Goal: Transaction & Acquisition: Purchase product/service

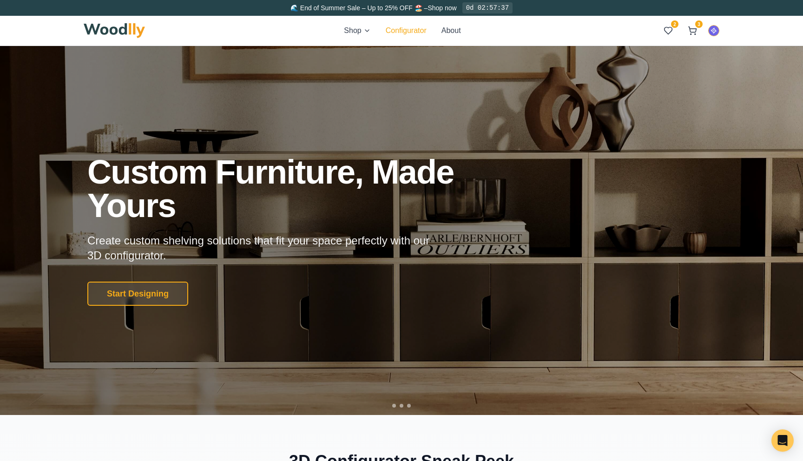
click at [404, 27] on button "Configurator" at bounding box center [406, 30] width 41 height 11
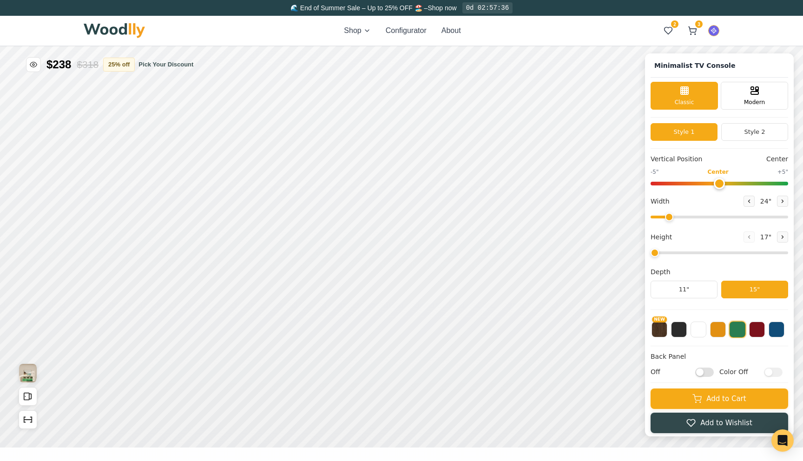
type input "63"
type input "2"
click at [777, 203] on button at bounding box center [782, 201] width 11 height 11
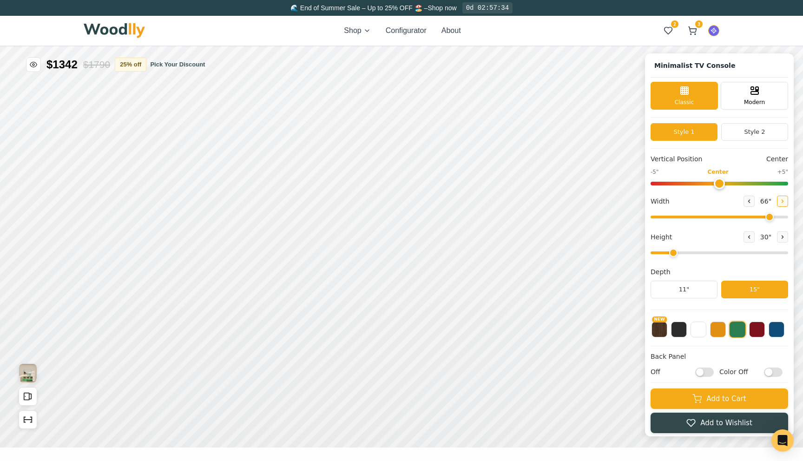
click at [777, 203] on button at bounding box center [782, 201] width 11 height 11
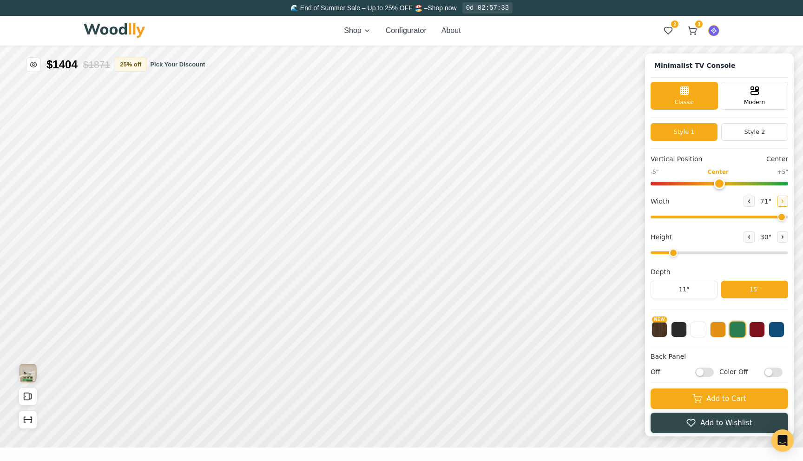
click at [777, 203] on button at bounding box center [782, 201] width 11 height 11
type input "72"
click at [751, 236] on div "30 "" at bounding box center [765, 236] width 45 height 11
click at [747, 236] on icon at bounding box center [749, 237] width 6 height 6
type input "1"
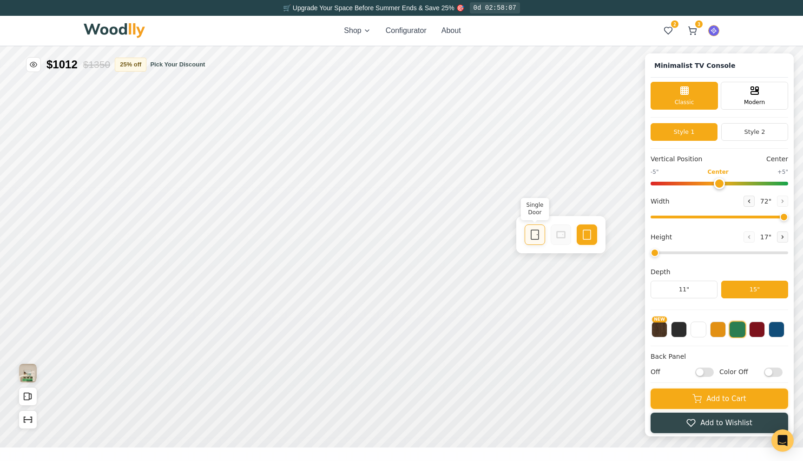
click at [529, 233] on icon at bounding box center [534, 234] width 11 height 11
click at [771, 328] on button at bounding box center [776, 328] width 16 height 16
click at [135, 66] on button "25 % off" at bounding box center [131, 64] width 32 height 14
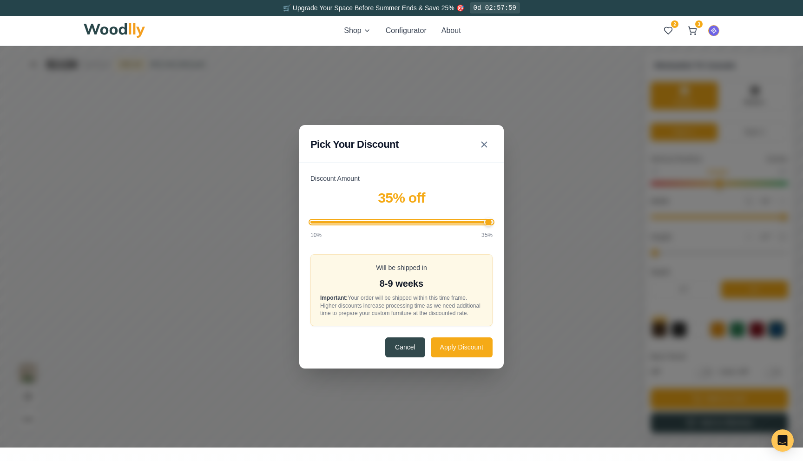
drag, startPoint x: 420, startPoint y: 218, endPoint x: 580, endPoint y: 239, distance: 160.6
type input "35"
click at [492, 223] on input "Discount Amount" at bounding box center [401, 222] width 182 height 3
click at [470, 357] on button "Apply Discount" at bounding box center [462, 347] width 62 height 20
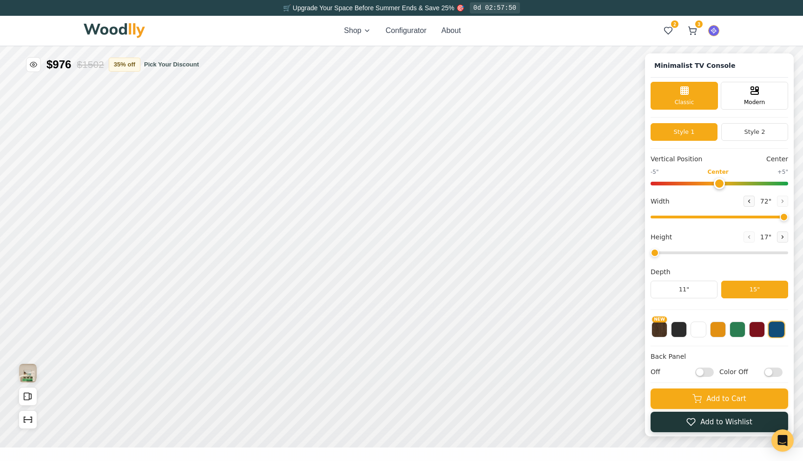
click at [662, 424] on button "Add to Wishlist" at bounding box center [718, 422] width 137 height 20
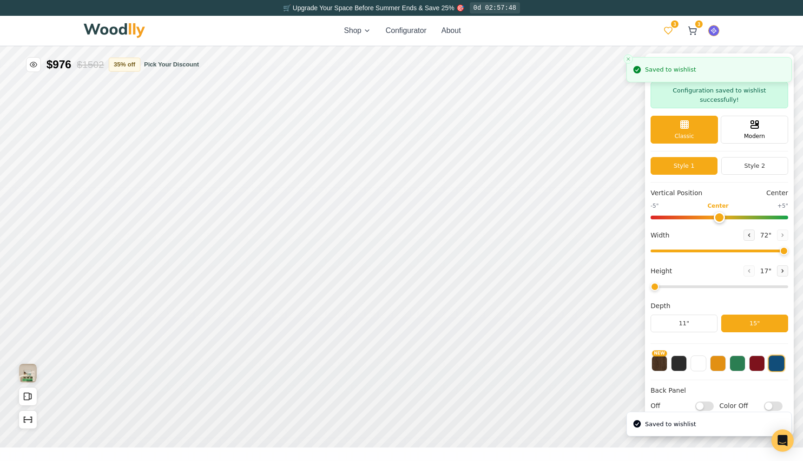
click at [670, 33] on icon at bounding box center [667, 30] width 9 height 9
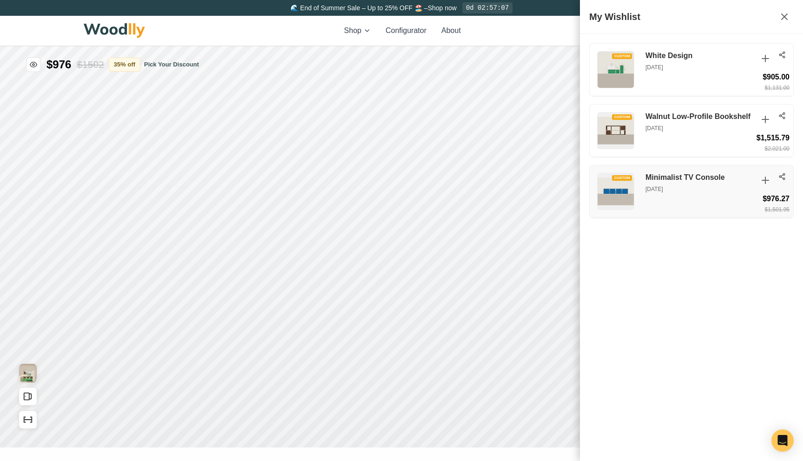
click at [782, 178] on icon at bounding box center [781, 176] width 7 height 7
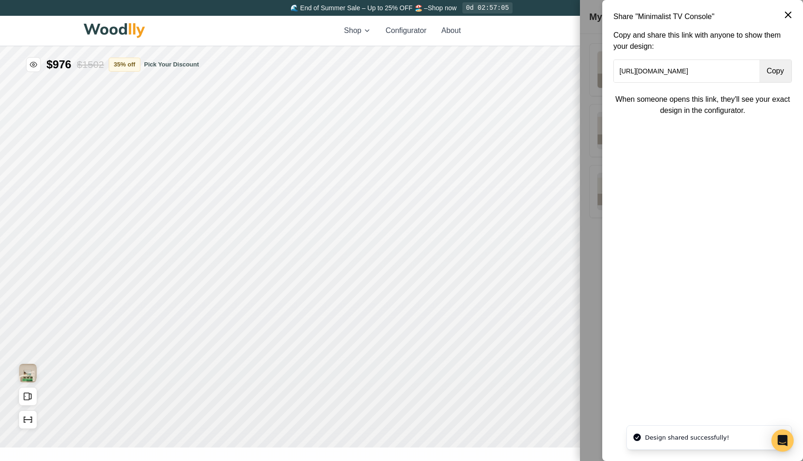
click at [773, 72] on button "Copy" at bounding box center [775, 71] width 32 height 22
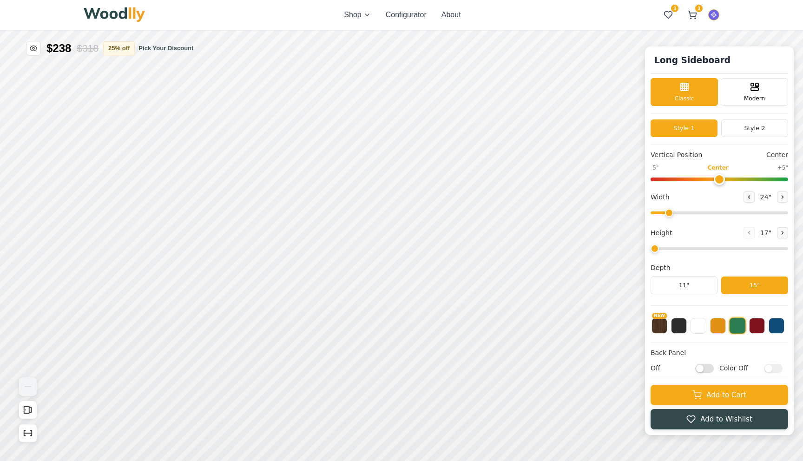
type input "72"
